Goal: Task Accomplishment & Management: Manage account settings

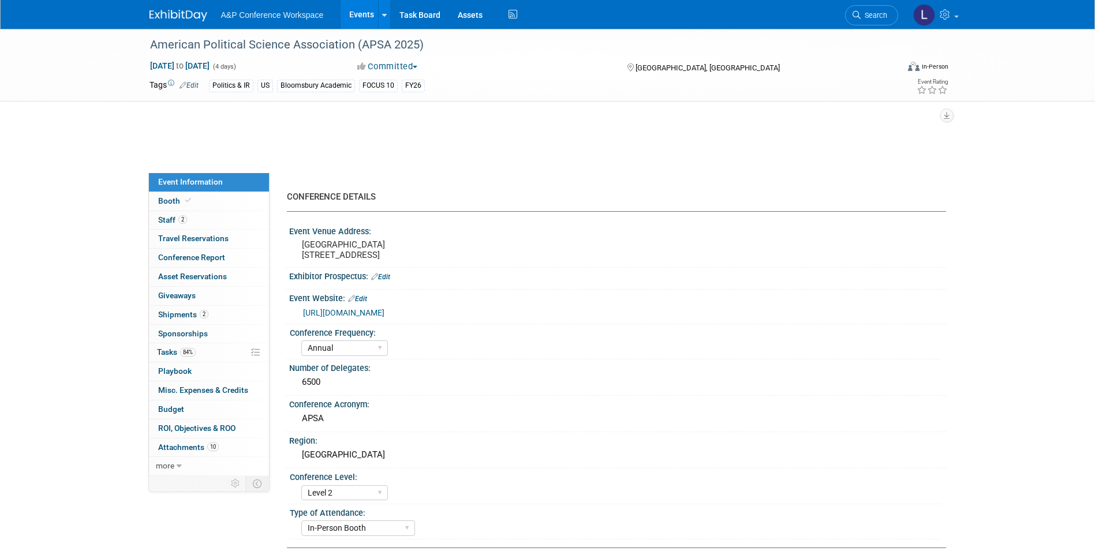
select select "Annual"
select select "Level 2"
select select "In-Person Booth"
select select "Politics & International Relations"
select select "Bloomsbury Academic"
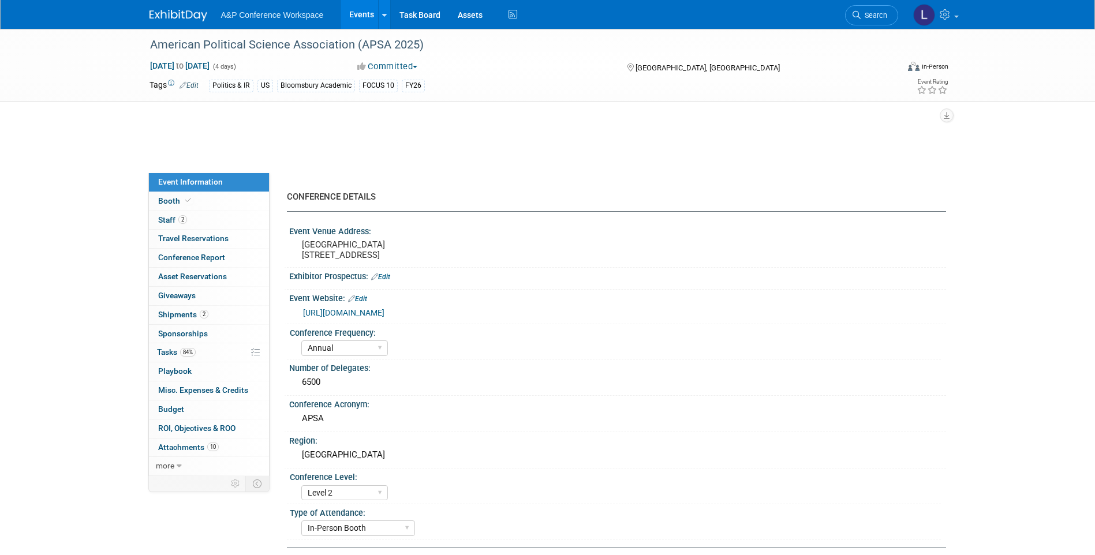
select select "[PERSON_NAME]"
select select "Networking/Commissioning"
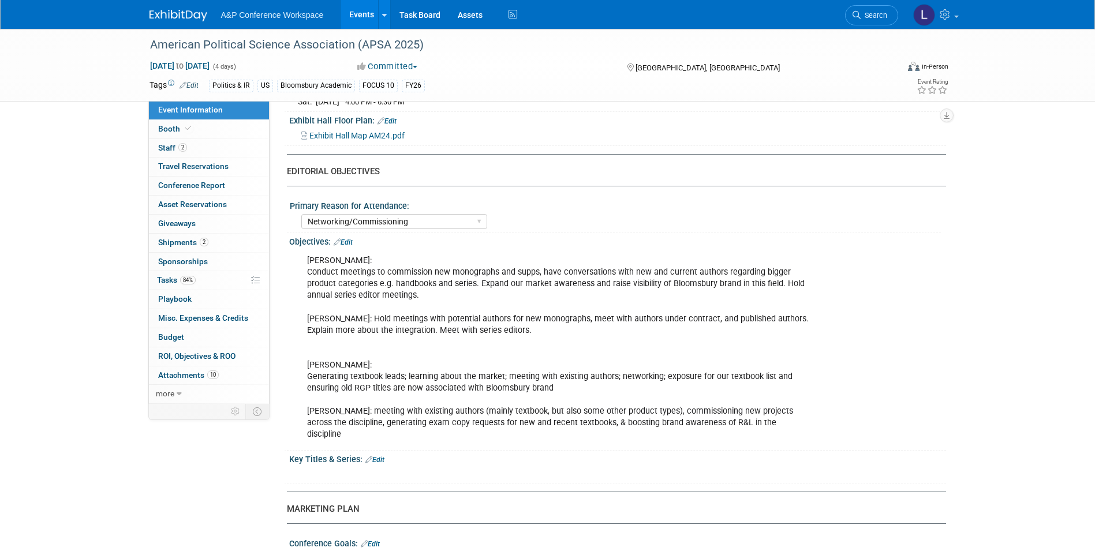
scroll to position [1076, 0]
click at [352, 247] on link "Edit" at bounding box center [343, 242] width 19 height 8
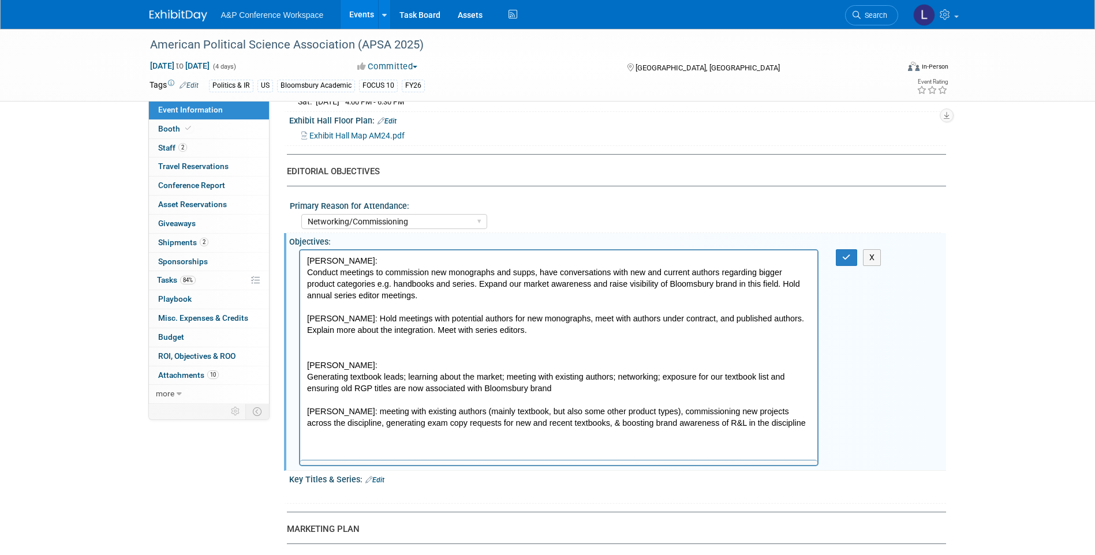
scroll to position [0, 0]
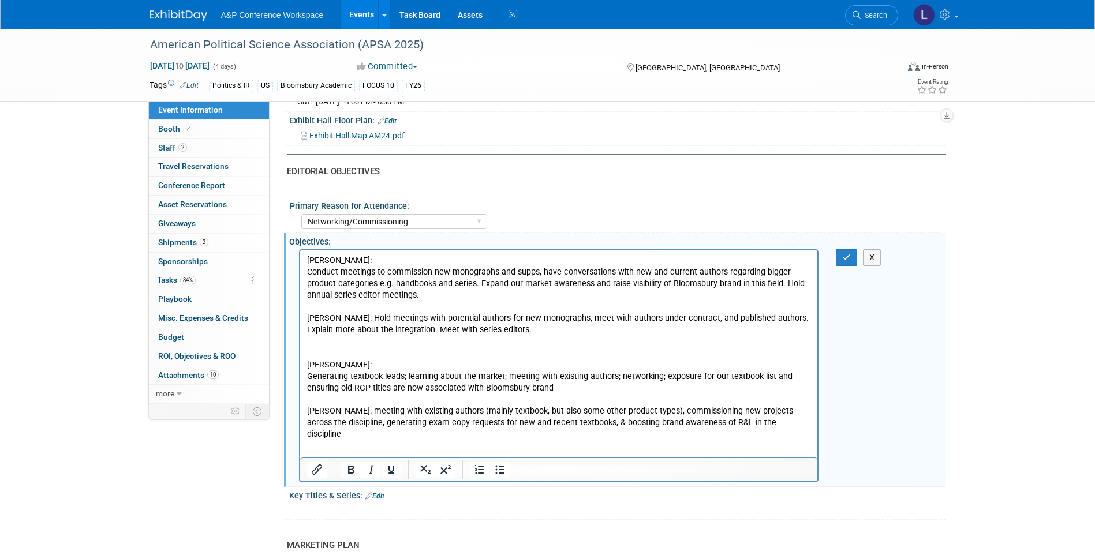
click at [788, 437] on html "[PERSON_NAME]: Conduct meetings to commission new monographs and supps, have co…" at bounding box center [559, 346] width 518 height 190
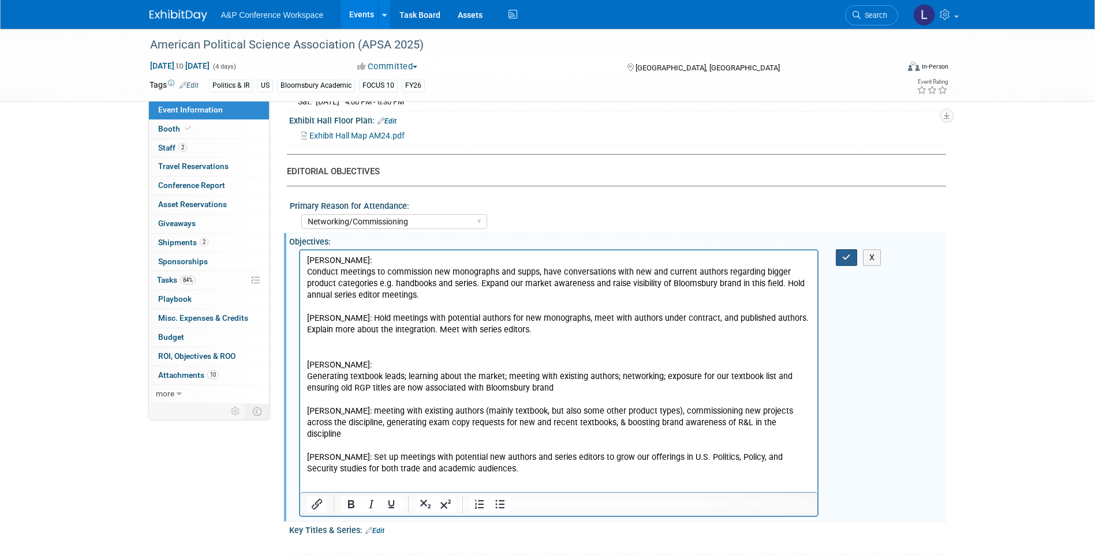
click at [846, 262] on icon "button" at bounding box center [846, 257] width 9 height 8
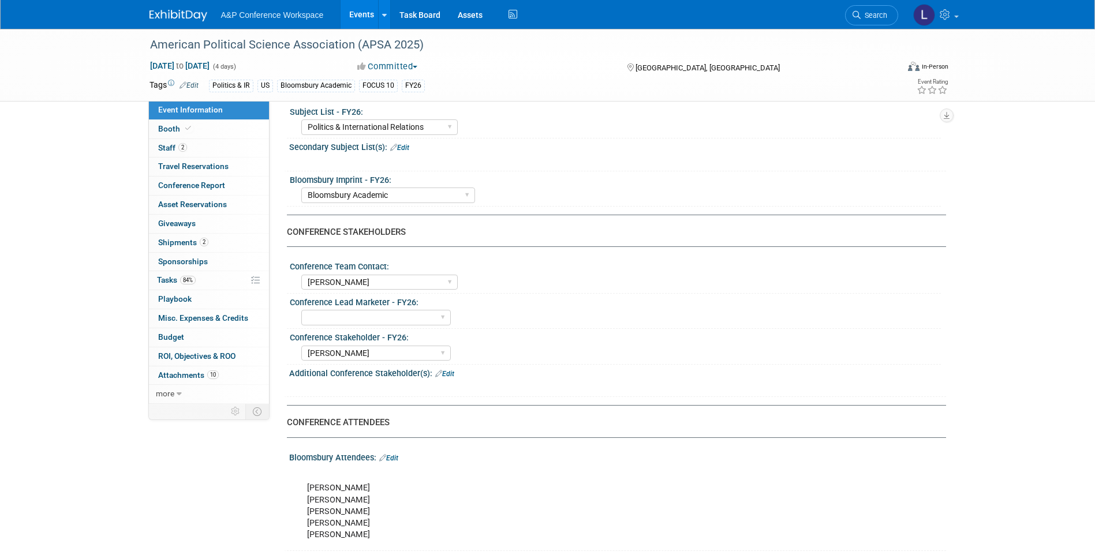
scroll to position [416, 0]
click at [197, 188] on span "Conference Report" at bounding box center [191, 185] width 67 height 9
select select "NO"
select select "YES"
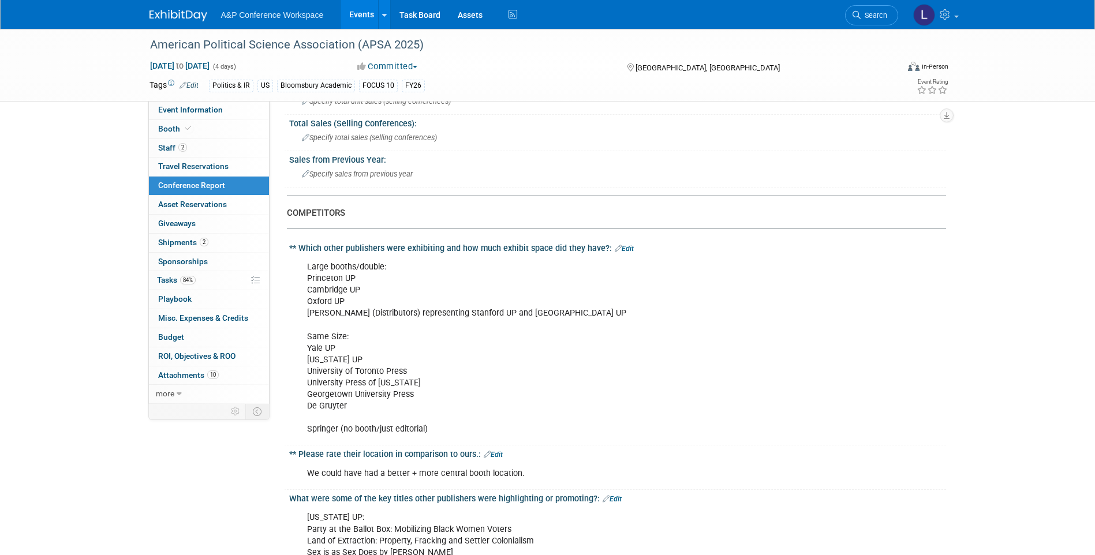
scroll to position [509, 0]
click at [624, 248] on link "Edit" at bounding box center [624, 249] width 19 height 8
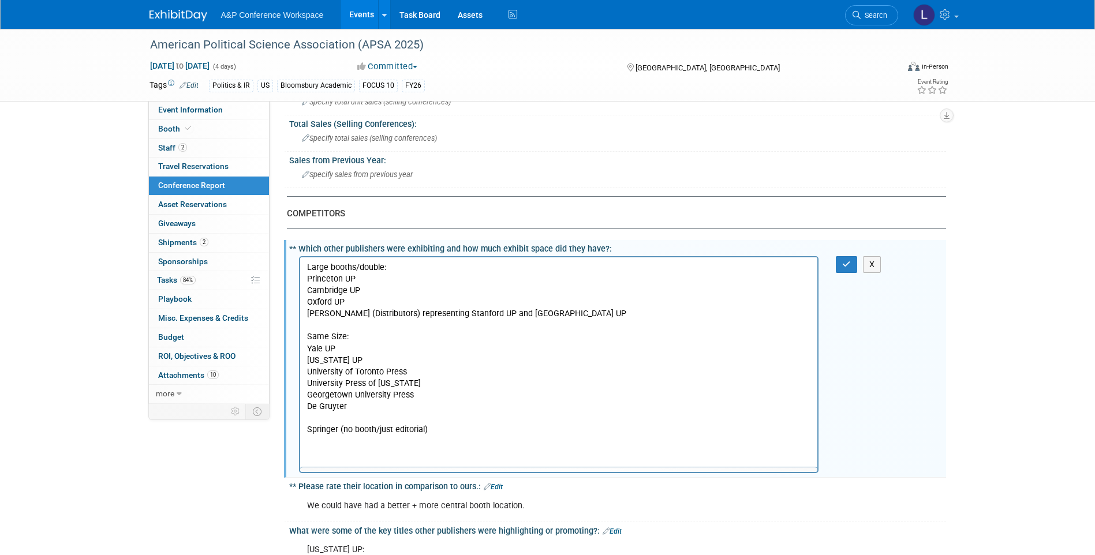
scroll to position [0, 0]
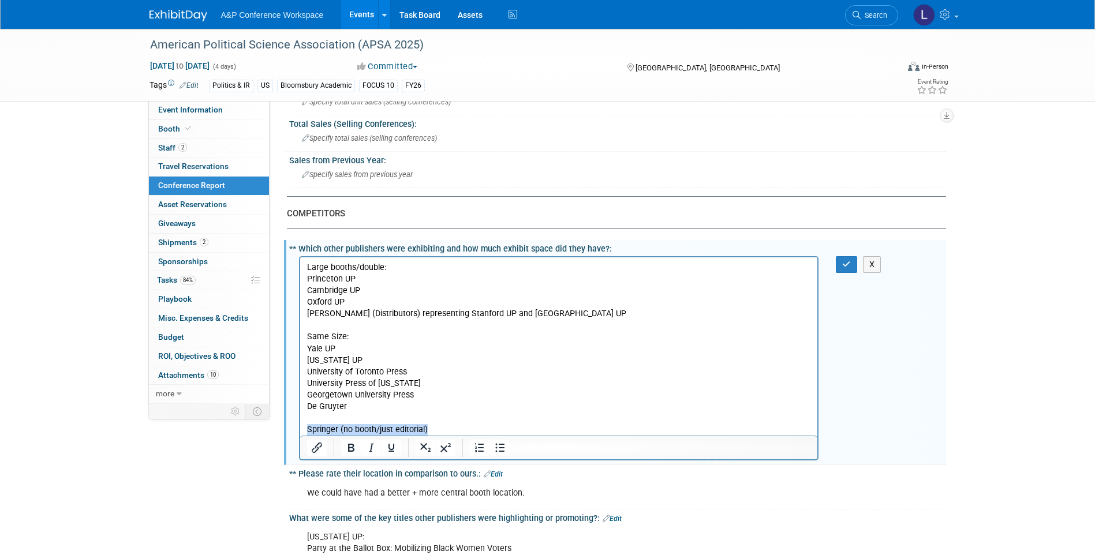
drag, startPoint x: 440, startPoint y: 429, endPoint x: 300, endPoint y: 428, distance: 140.9
click at [300, 428] on html "Large booths/double: [GEOGRAPHIC_DATA] UP [GEOGRAPHIC_DATA] UP Oxford UP [PERSO…" at bounding box center [559, 346] width 518 height 178
click at [562, 309] on p "Large booths/double: [GEOGRAPHIC_DATA] UP [GEOGRAPHIC_DATA] UP Oxford UP [PERSO…" at bounding box center [559, 349] width 505 height 174
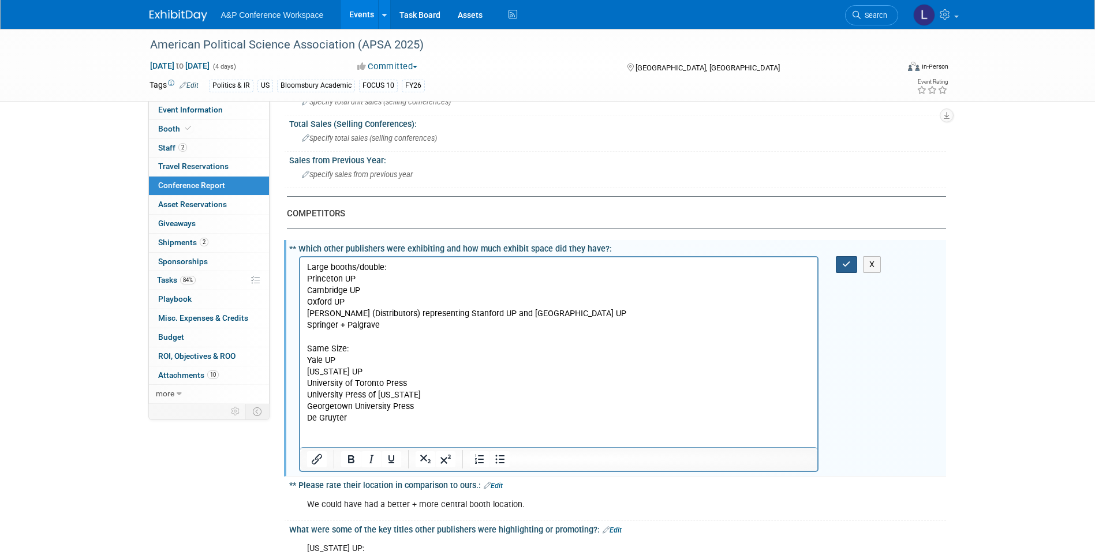
click at [845, 265] on icon "button" at bounding box center [846, 264] width 9 height 8
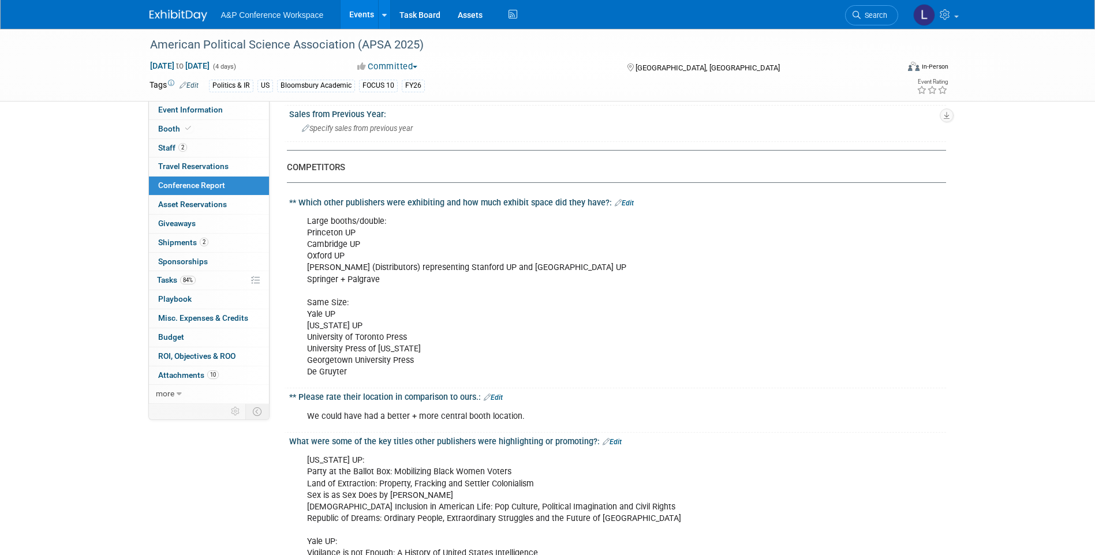
scroll to position [555, 0]
click at [629, 204] on link "Edit" at bounding box center [624, 203] width 19 height 8
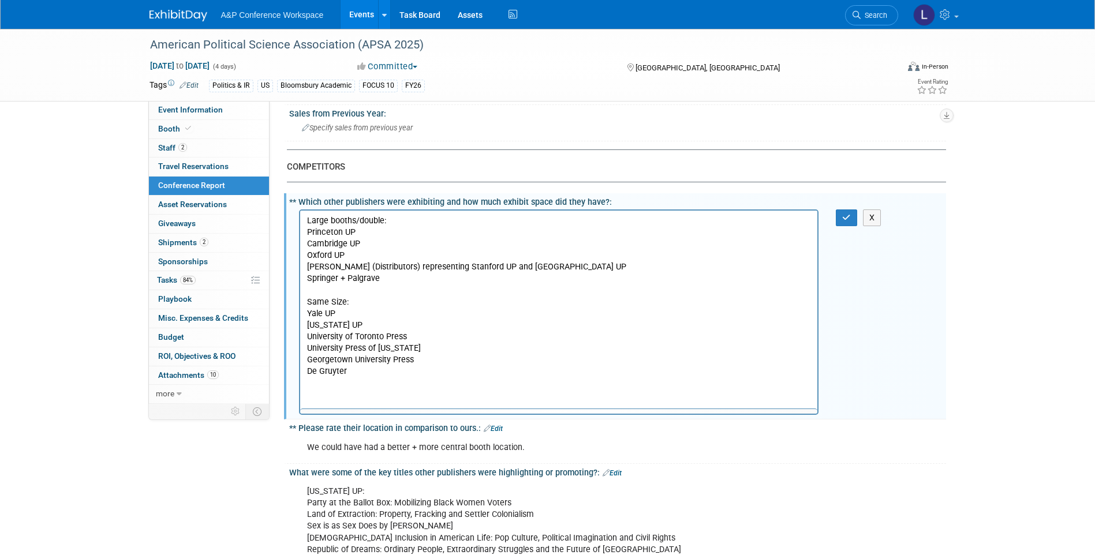
scroll to position [0, 0]
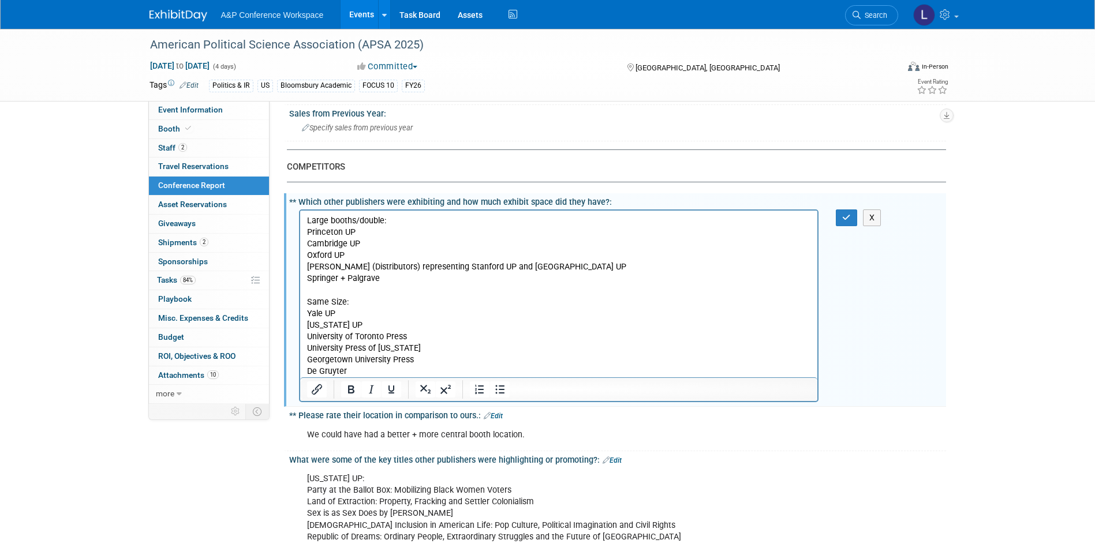
click at [572, 266] on p "Large booths/double: [GEOGRAPHIC_DATA] UP [GEOGRAPHIC_DATA] UP Oxford UP [PERSO…" at bounding box center [559, 296] width 505 height 162
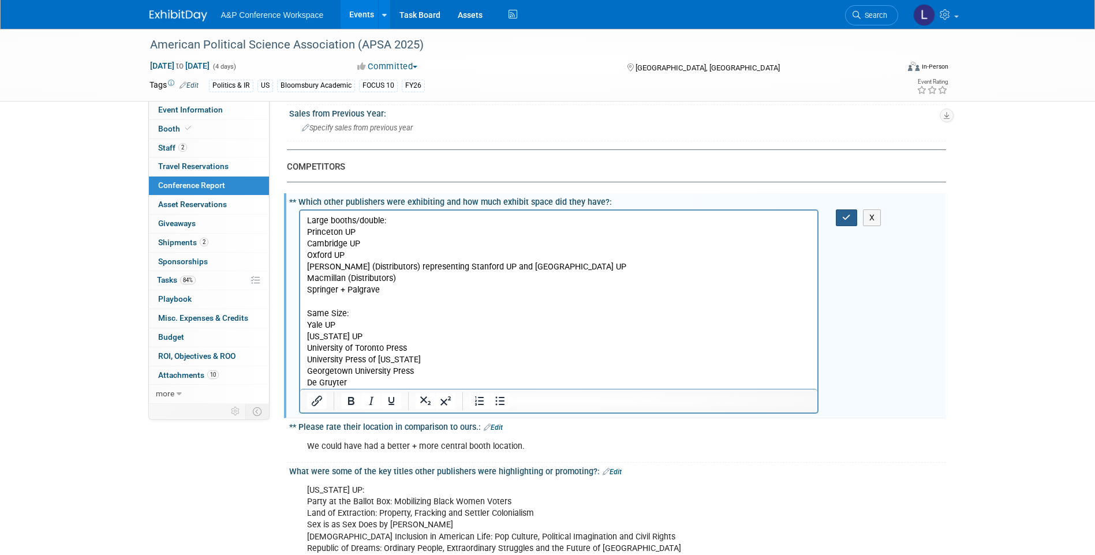
click at [849, 218] on icon "button" at bounding box center [846, 218] width 9 height 8
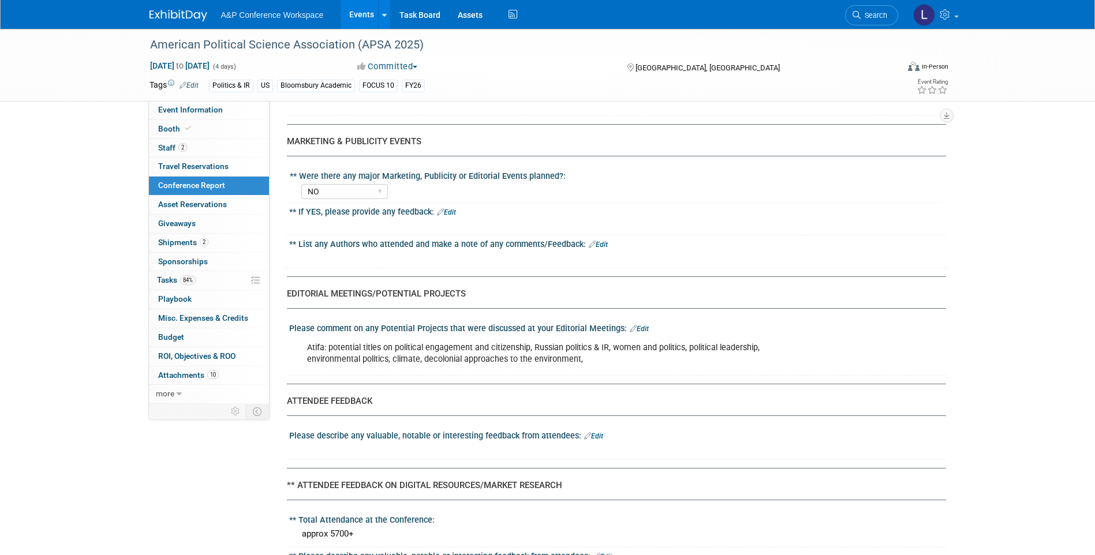
scroll to position [1669, 0]
click at [641, 330] on link "Edit" at bounding box center [639, 330] width 19 height 8
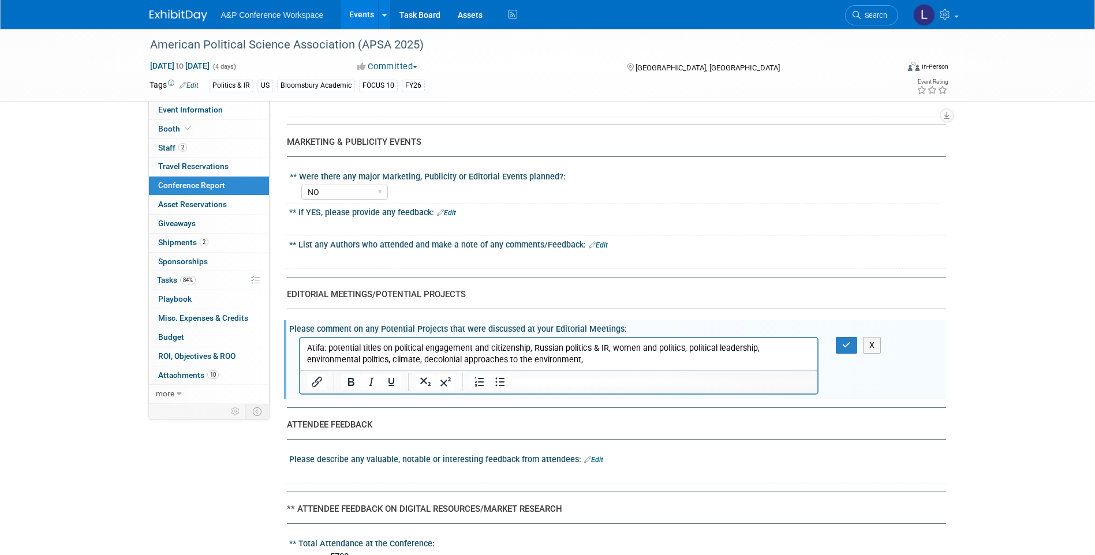
scroll to position [0, 0]
click at [618, 361] on p "Atifa: potential titles on political engagement and citizenship, Russian politi…" at bounding box center [559, 353] width 505 height 23
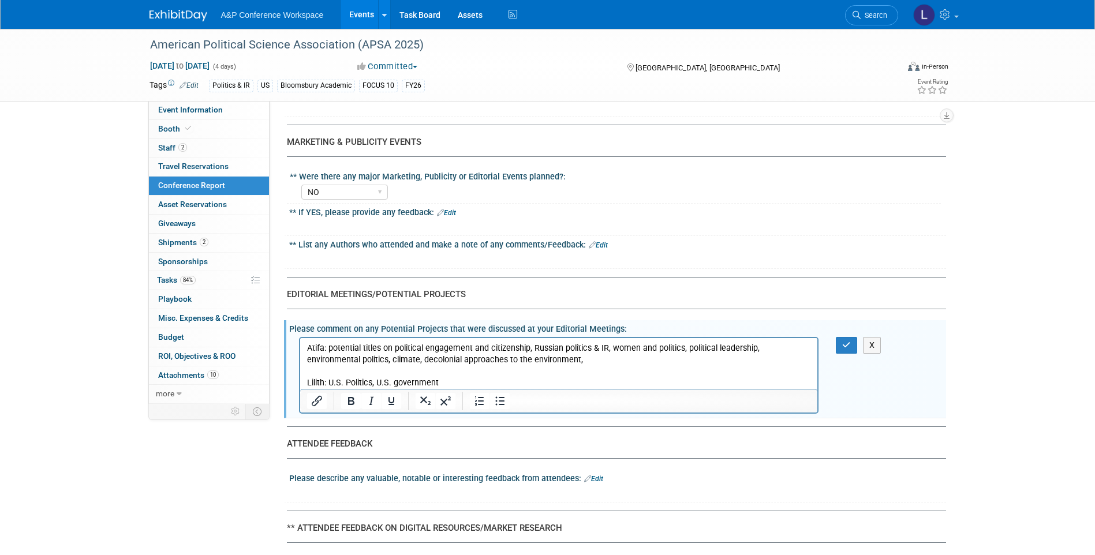
click at [348, 379] on p "Lilith: U.S. Politics, U.S. government" at bounding box center [559, 383] width 505 height 12
click at [454, 378] on p "Lilith: U.S. politics, U.S. government" at bounding box center [559, 383] width 505 height 12
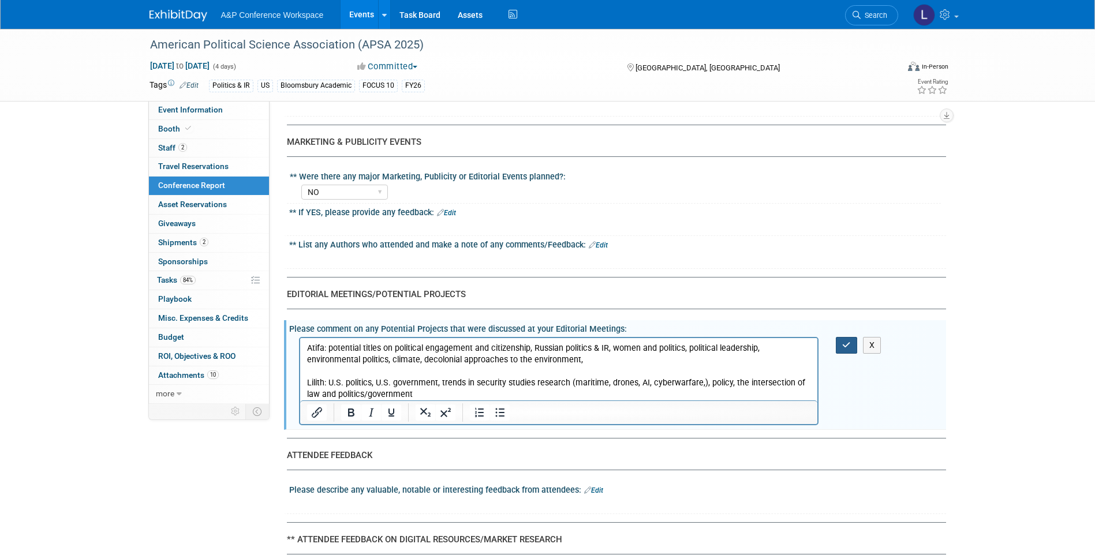
click at [843, 349] on icon "button" at bounding box center [846, 345] width 9 height 8
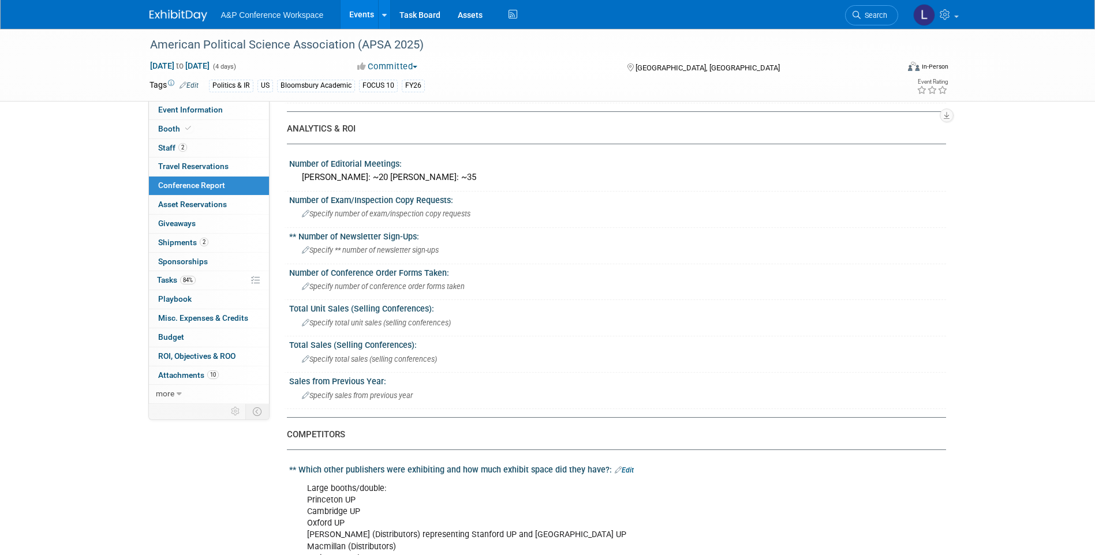
scroll to position [283, 0]
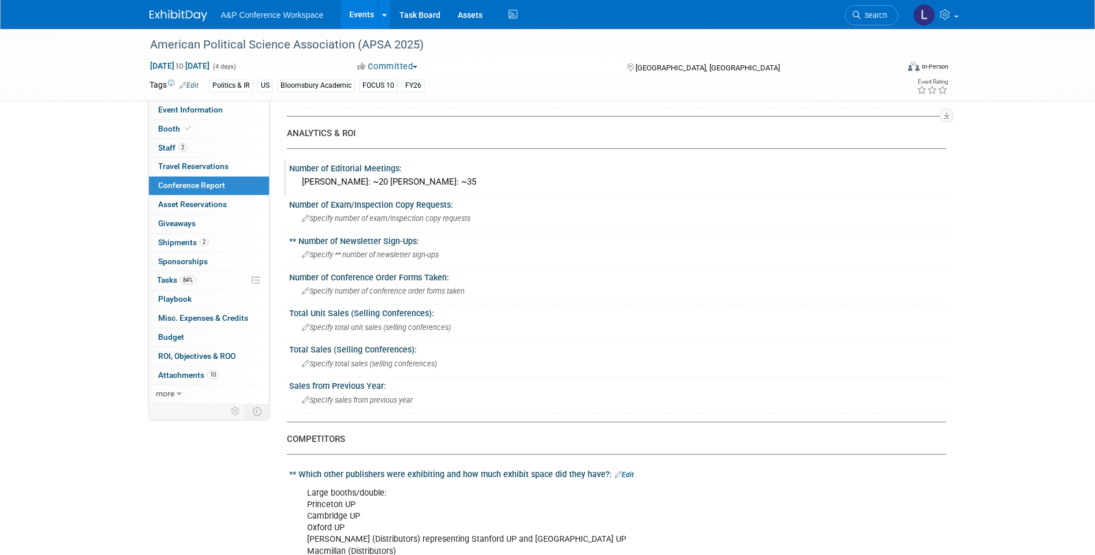
click at [356, 169] on div "Number of Editorial Meetings:" at bounding box center [617, 167] width 657 height 14
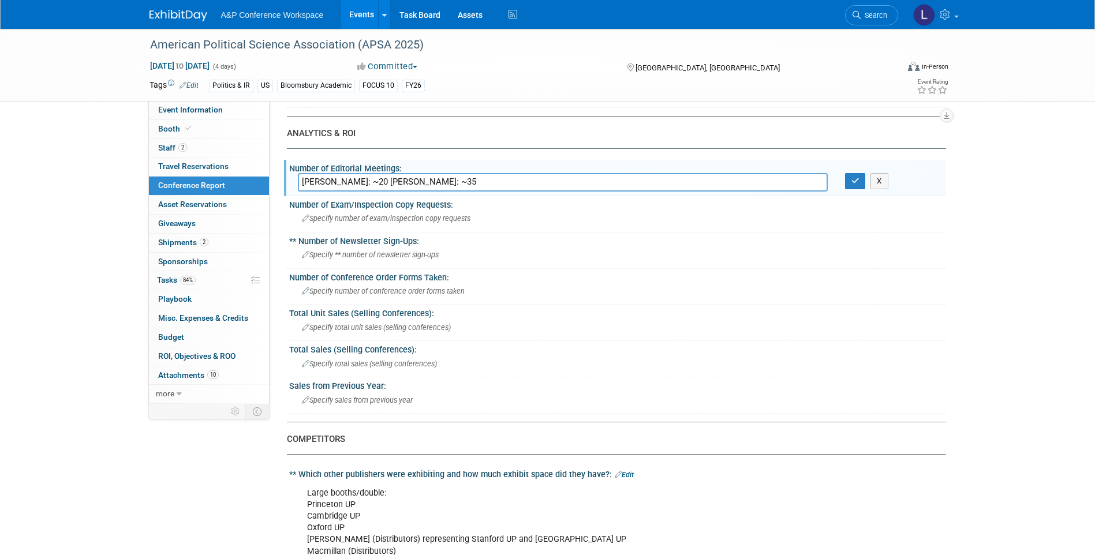
click at [596, 186] on input "[PERSON_NAME]: ~20 [PERSON_NAME]: ~35" at bounding box center [563, 182] width 530 height 18
type input "[PERSON_NAME]: ~20 [PERSON_NAME]: ~35 Lilith: ~15"
click at [853, 182] on icon "button" at bounding box center [856, 181] width 8 height 8
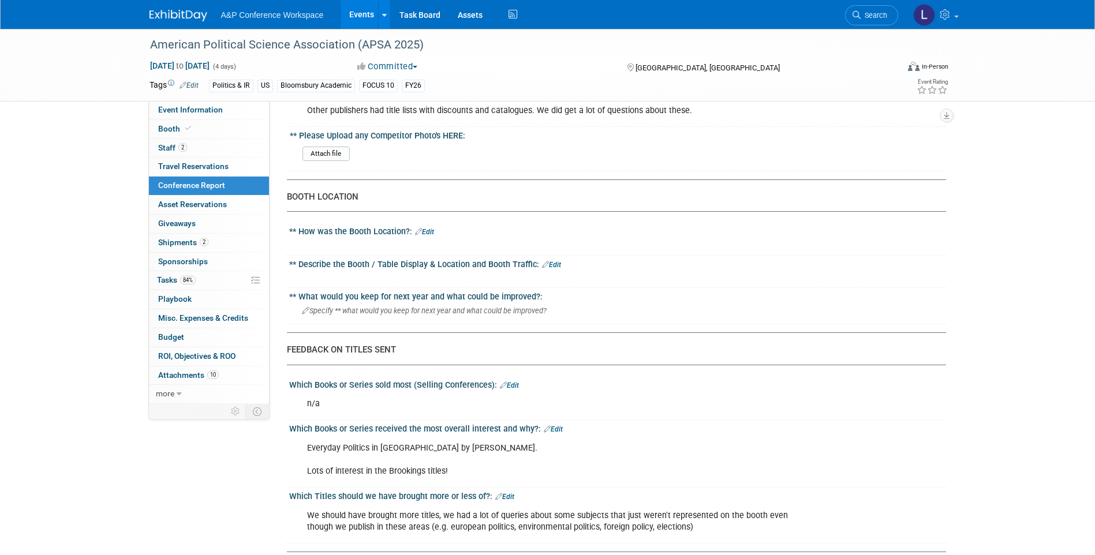
scroll to position [1158, 0]
